Goal: Navigation & Orientation: Find specific page/section

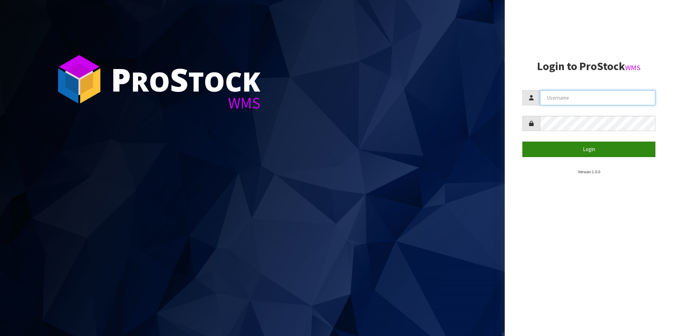
type input "aquacooler"
click at [592, 148] on button "Login" at bounding box center [588, 148] width 133 height 15
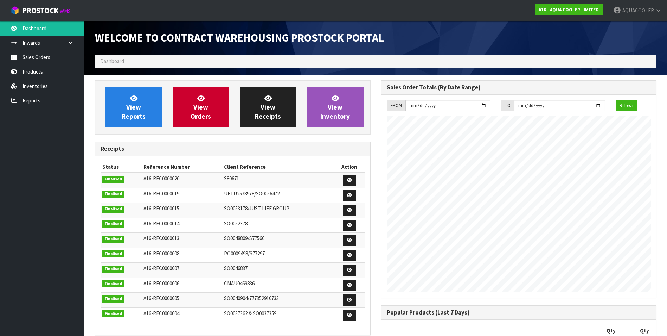
scroll to position [341, 286]
click at [200, 104] on span "View Orders" at bounding box center [201, 107] width 20 height 26
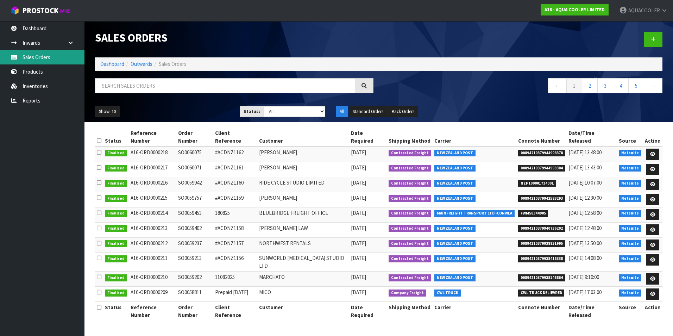
click at [34, 55] on link "Sales Orders" at bounding box center [42, 57] width 84 height 14
click at [27, 57] on link "Sales Orders" at bounding box center [42, 57] width 84 height 14
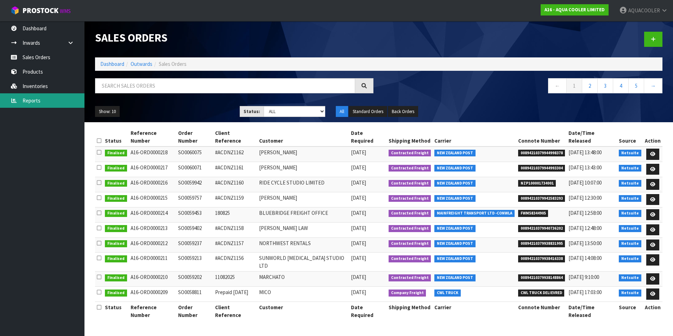
click at [33, 102] on link "Reports" at bounding box center [42, 100] width 84 height 14
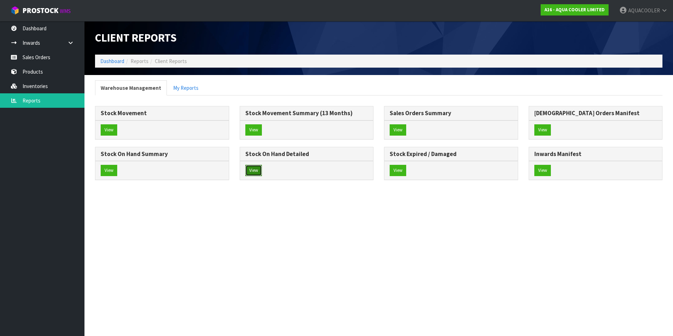
click at [253, 168] on button "View" at bounding box center [253, 170] width 17 height 11
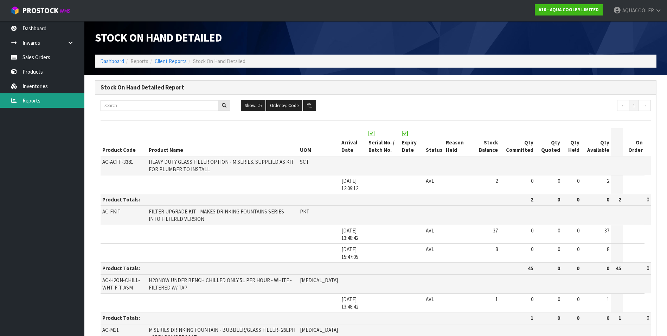
click at [28, 101] on link "Reports" at bounding box center [42, 100] width 84 height 14
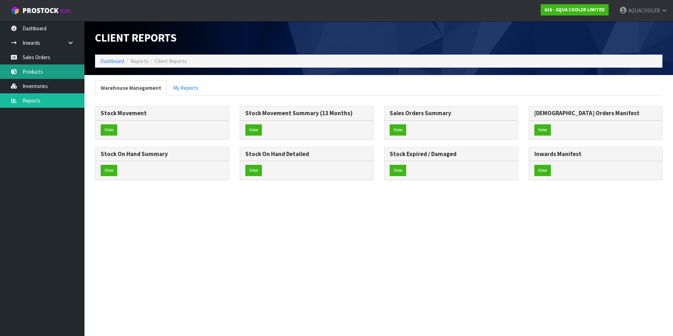
click at [32, 71] on link "Products" at bounding box center [42, 71] width 84 height 14
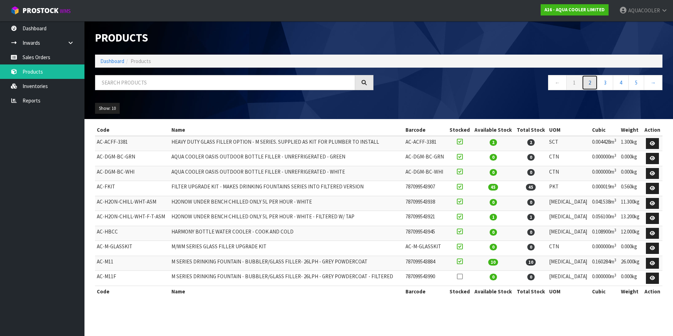
click at [590, 81] on link "2" at bounding box center [589, 82] width 16 height 15
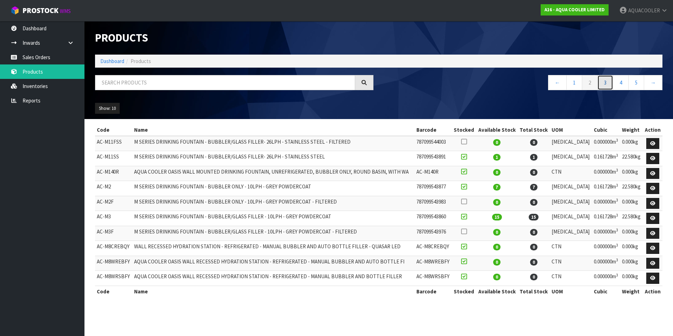
click at [606, 83] on link "3" at bounding box center [605, 82] width 16 height 15
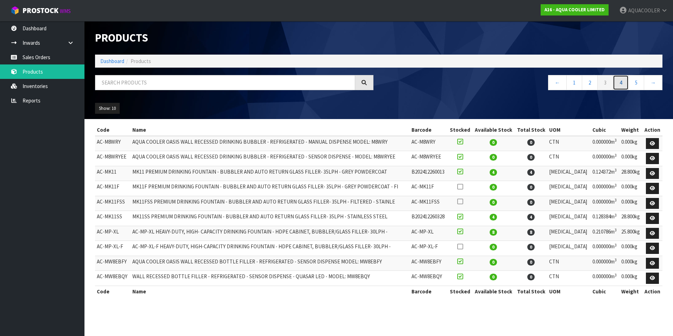
click at [623, 83] on link "4" at bounding box center [620, 82] width 16 height 15
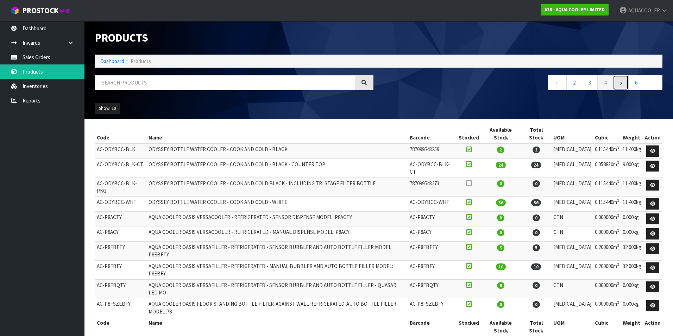
click at [619, 85] on link "5" at bounding box center [620, 82] width 16 height 15
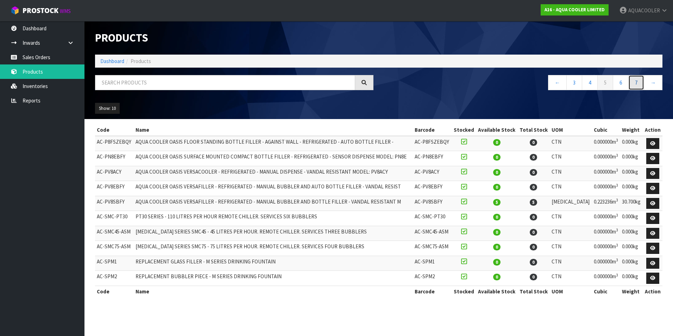
click at [638, 83] on link "7" at bounding box center [636, 82] width 16 height 15
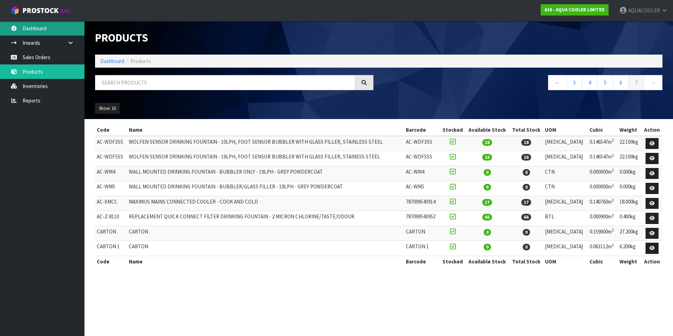
click at [39, 28] on link "Dashboard" at bounding box center [42, 28] width 84 height 14
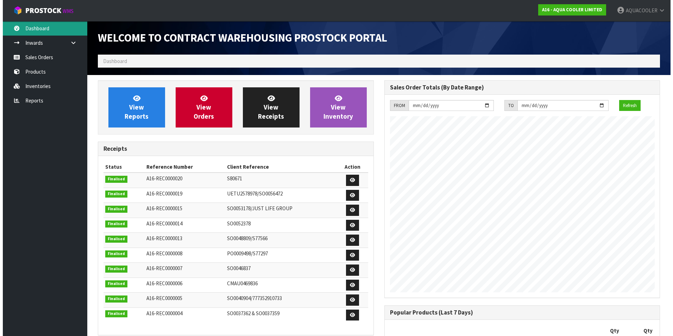
scroll to position [341, 286]
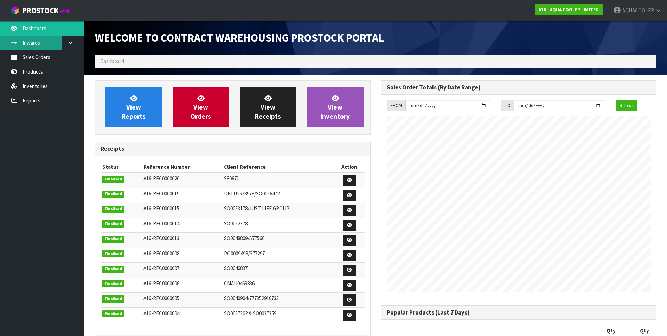
click at [41, 41] on link "Inwards" at bounding box center [42, 43] width 84 height 14
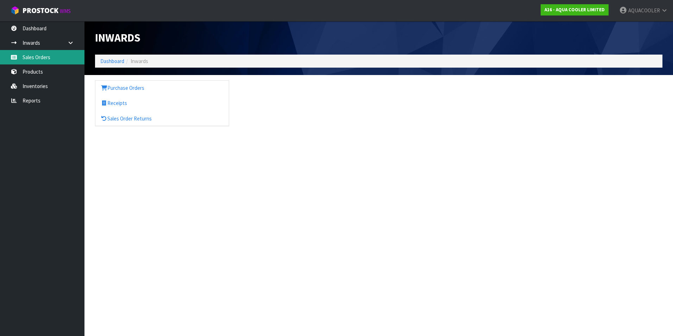
click at [38, 57] on link "Sales Orders" at bounding box center [42, 57] width 84 height 14
